Goal: Find contact information: Find contact information

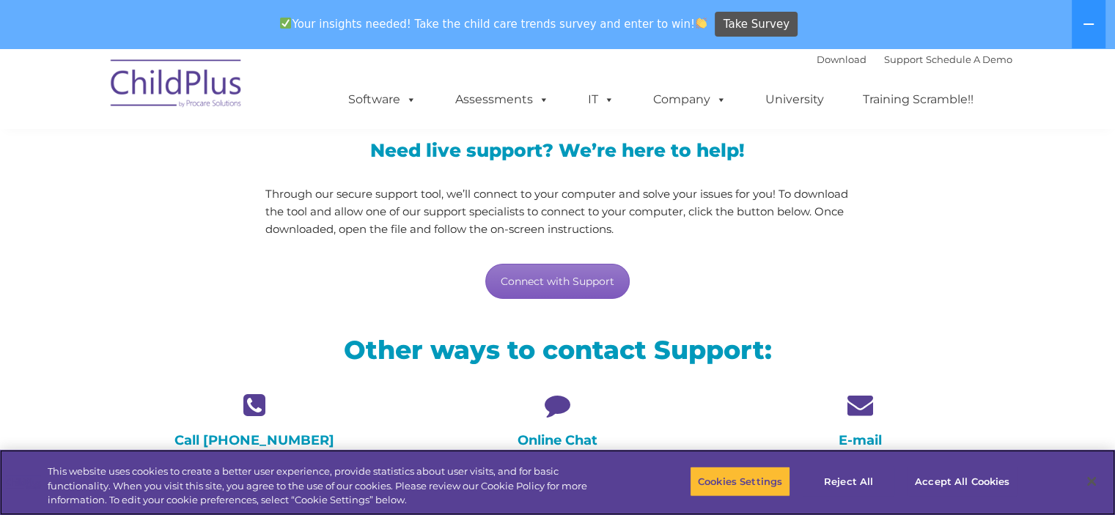
scroll to position [147, 0]
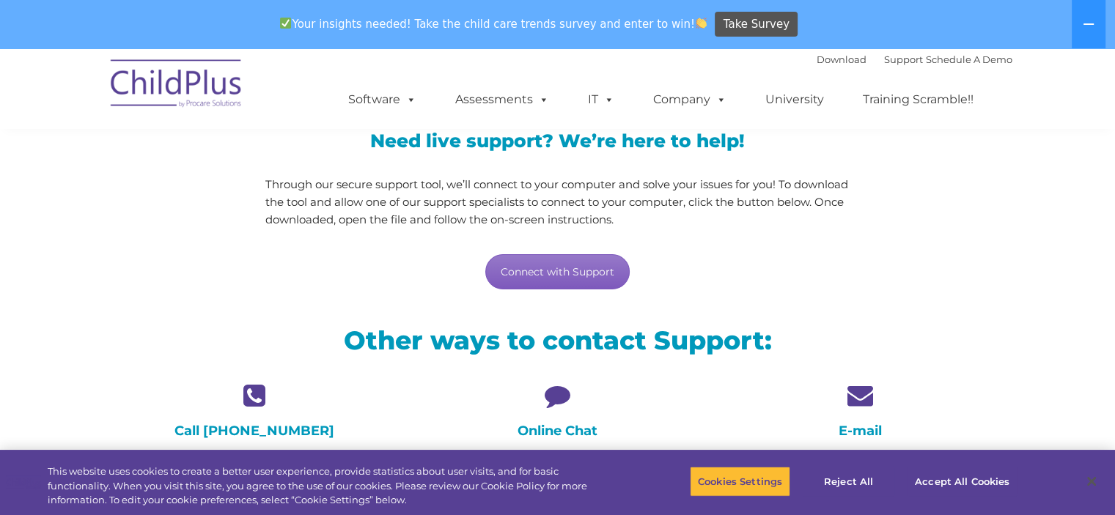
click at [592, 265] on link "Connect with Support" at bounding box center [557, 271] width 144 height 35
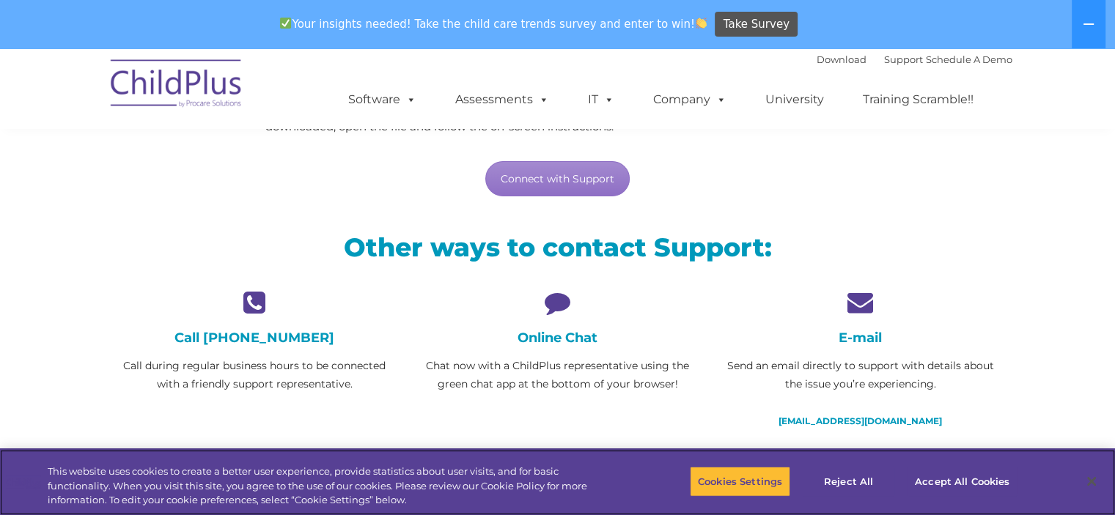
scroll to position [242, 0]
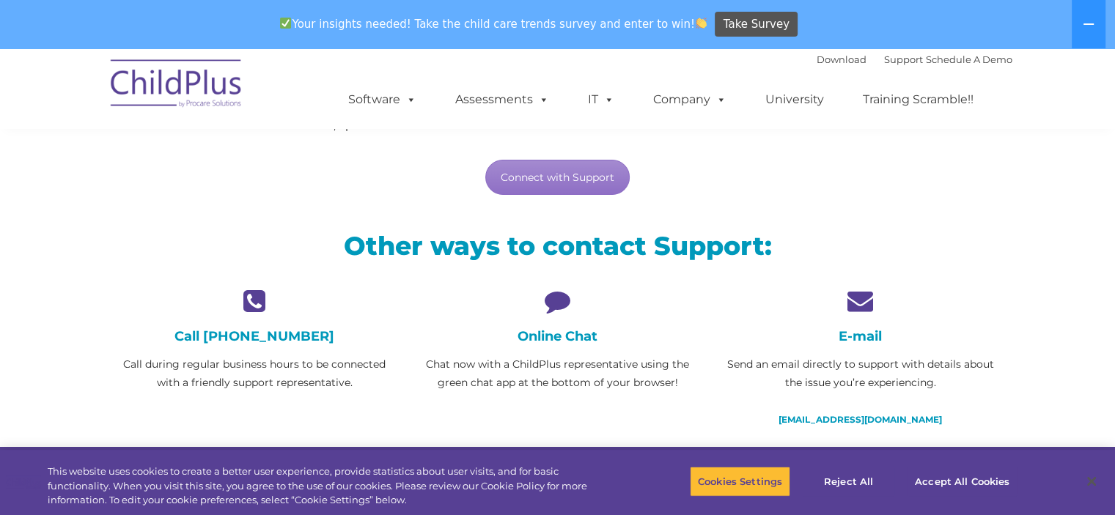
click at [553, 300] on icon at bounding box center [557, 301] width 281 height 26
click at [863, 416] on link "[EMAIL_ADDRESS][DOMAIN_NAME]" at bounding box center [859, 419] width 163 height 11
click at [898, 55] on link "Support" at bounding box center [903, 59] width 39 height 12
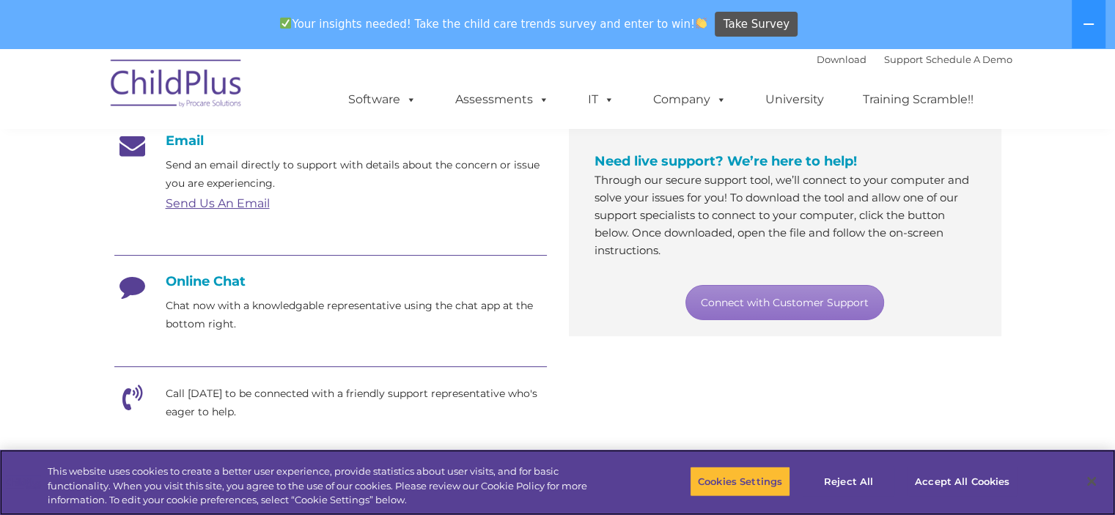
scroll to position [229, 0]
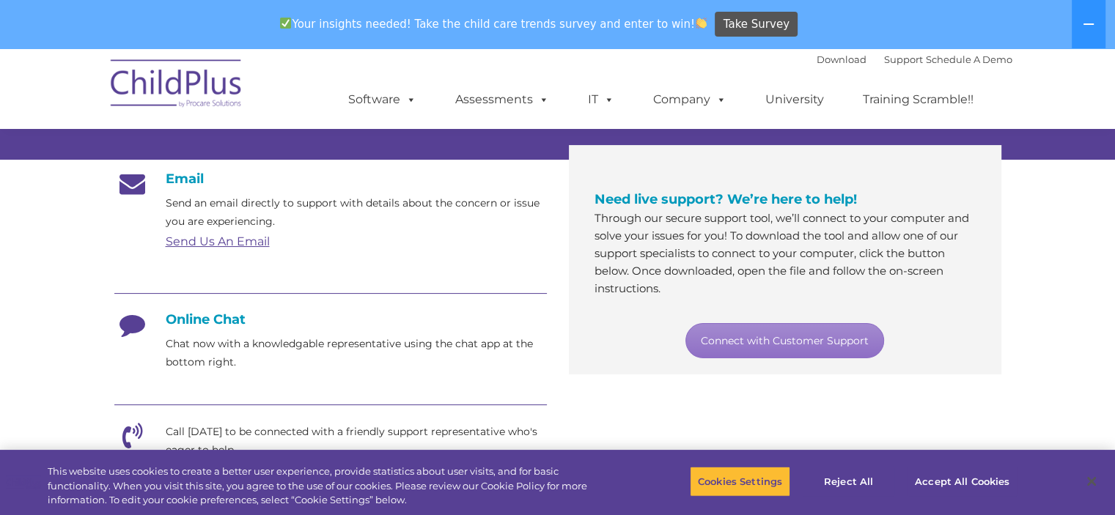
click at [224, 239] on link "Send Us An Email" at bounding box center [218, 242] width 104 height 14
